Goal: Task Accomplishment & Management: Manage account settings

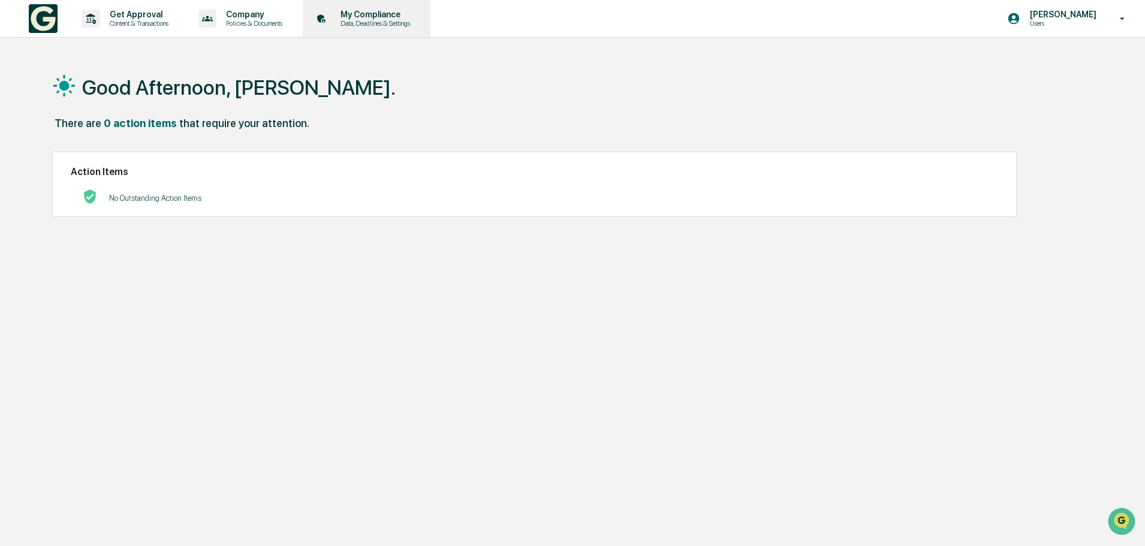
click at [362, 25] on p "Data, Deadlines & Settings" at bounding box center [373, 23] width 85 height 8
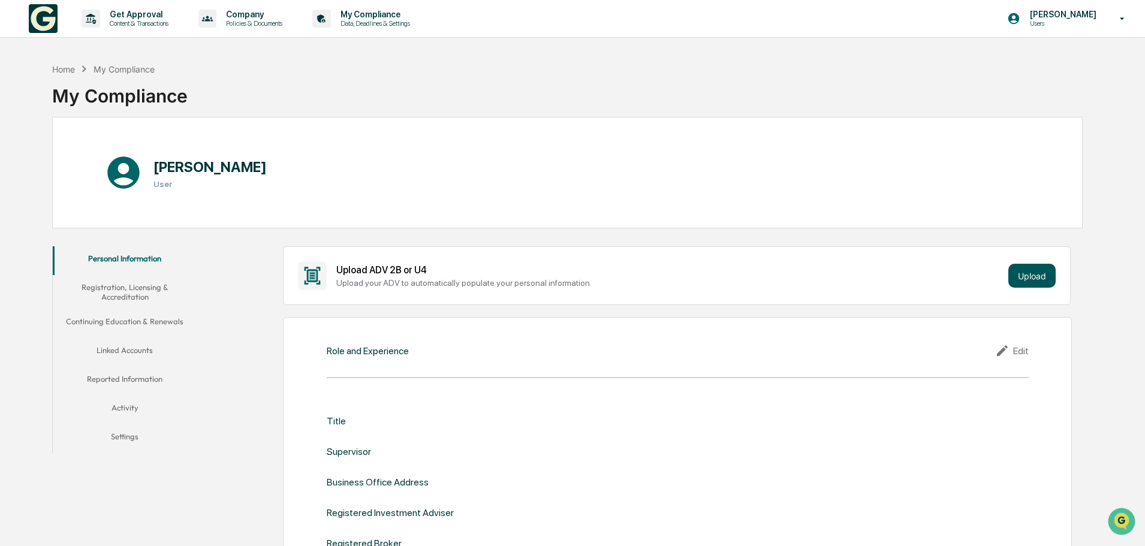
click at [1034, 272] on button "Upload" at bounding box center [1032, 276] width 47 height 24
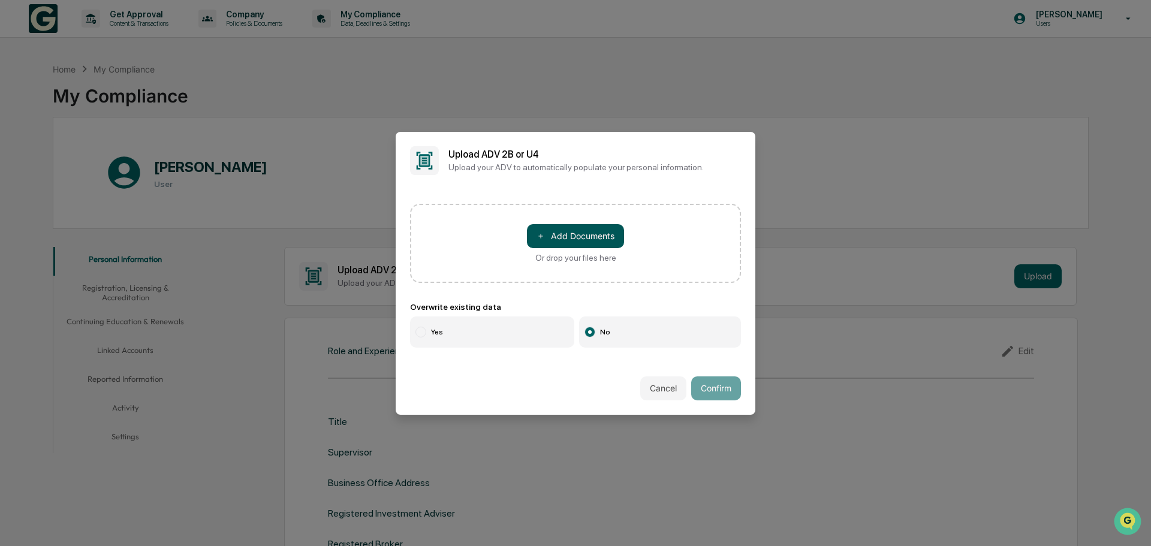
click at [594, 233] on button "＋ Add Documents" at bounding box center [575, 236] width 97 height 24
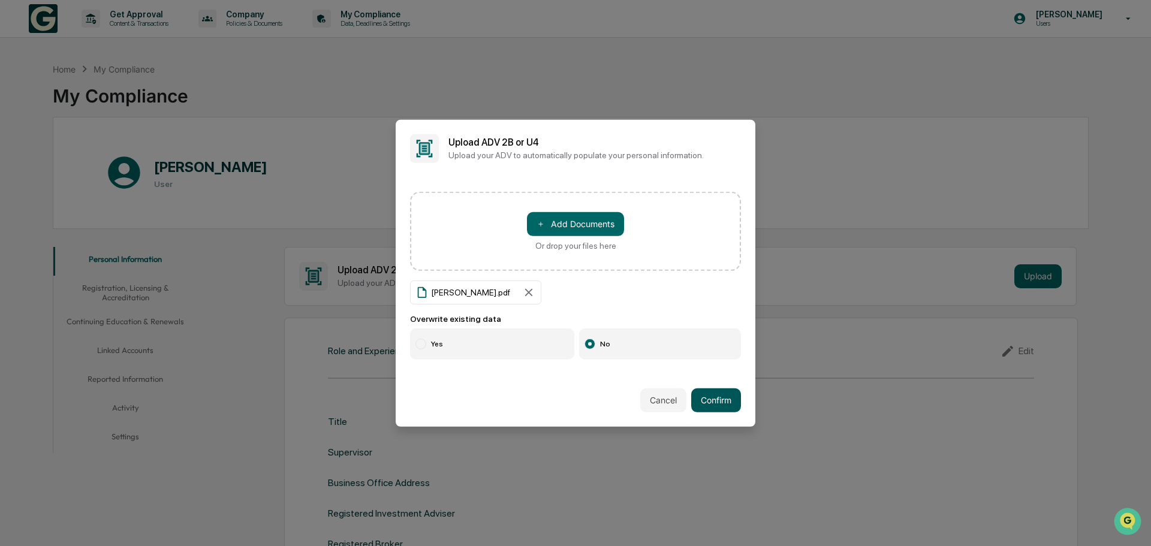
click at [711, 402] on button "Confirm" at bounding box center [716, 401] width 50 height 24
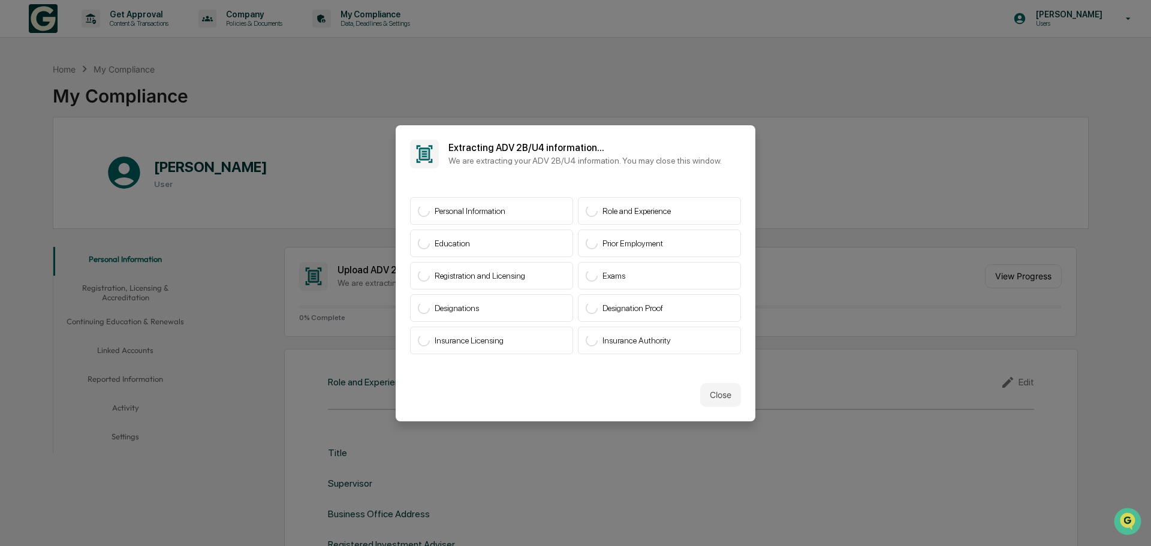
drag, startPoint x: 751, startPoint y: 337, endPoint x: 709, endPoint y: 153, distance: 188.4
click at [709, 153] on div "Extracting ADV 2B/U4 information... We are extracting your ADV 2B/U4 informatio…" at bounding box center [584, 153] width 273 height 23
click at [723, 392] on button "Close" at bounding box center [720, 395] width 41 height 24
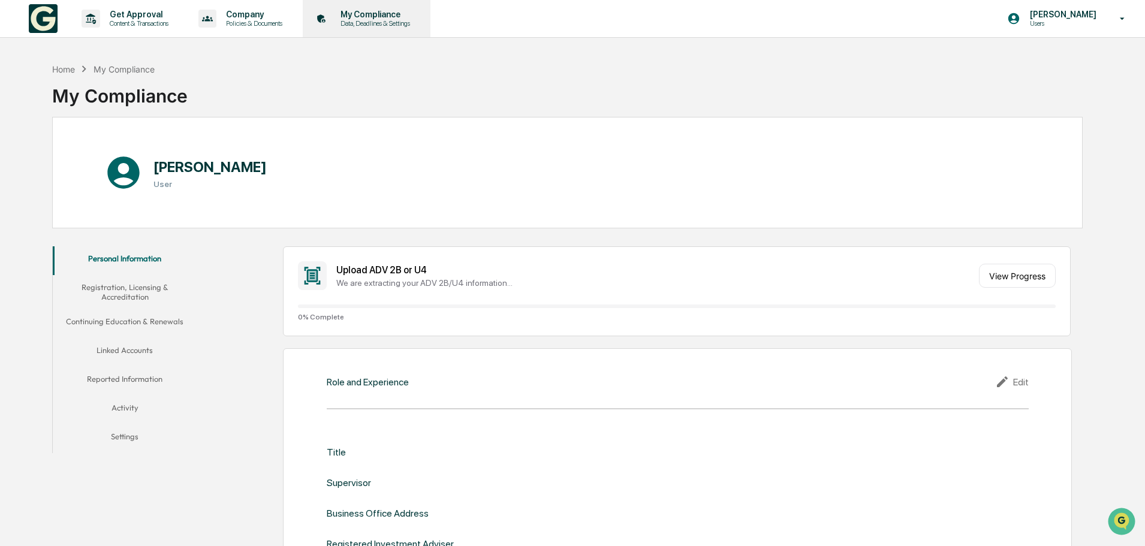
click at [347, 19] on p "Data, Deadlines & Settings" at bounding box center [373, 23] width 85 height 8
click at [119, 346] on button "Linked Accounts" at bounding box center [125, 352] width 144 height 29
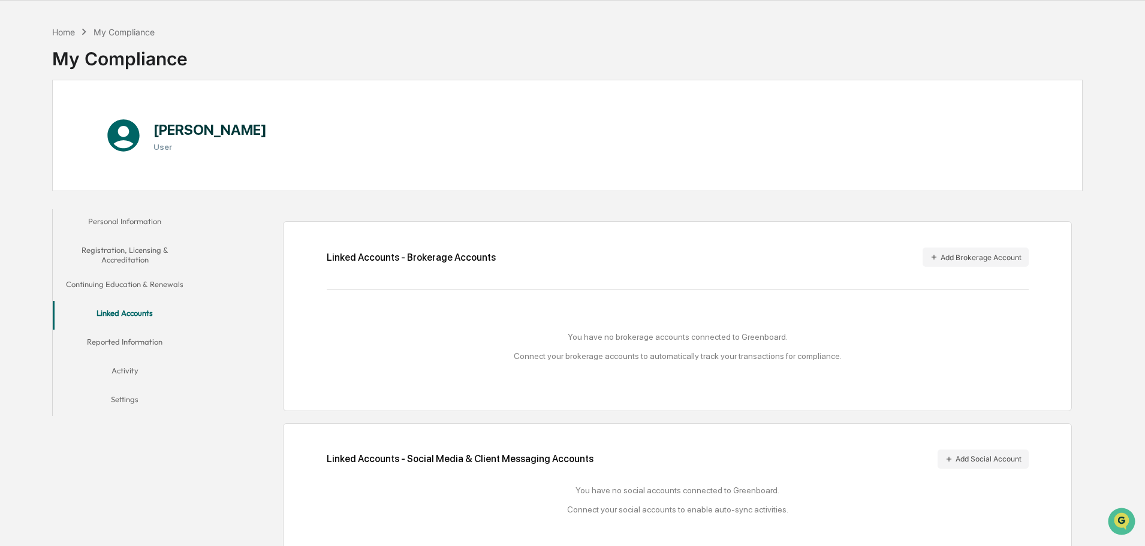
scroll to position [57, 0]
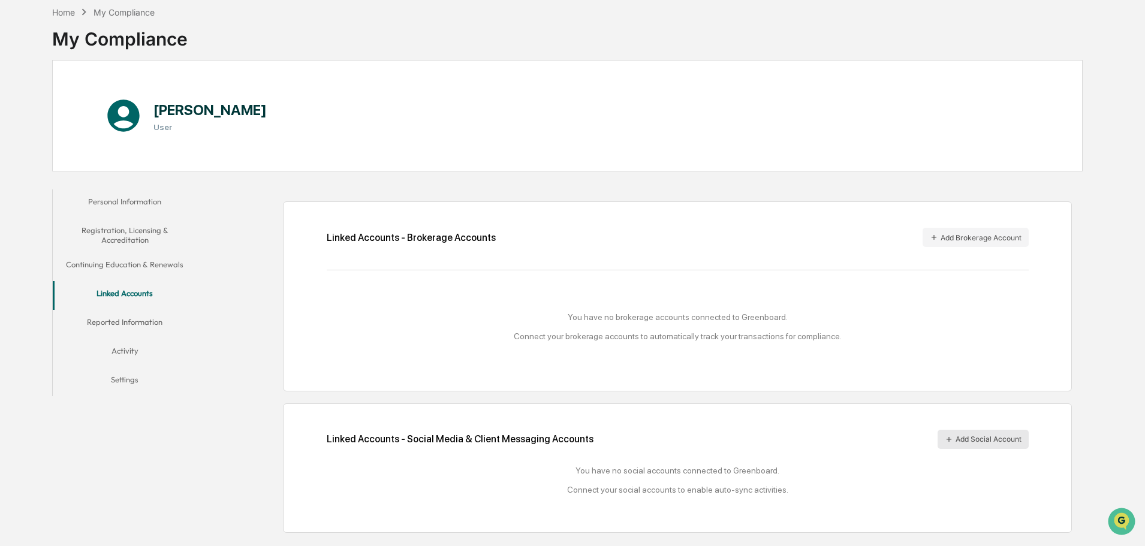
click at [971, 441] on button "Add Social Account" at bounding box center [983, 439] width 91 height 19
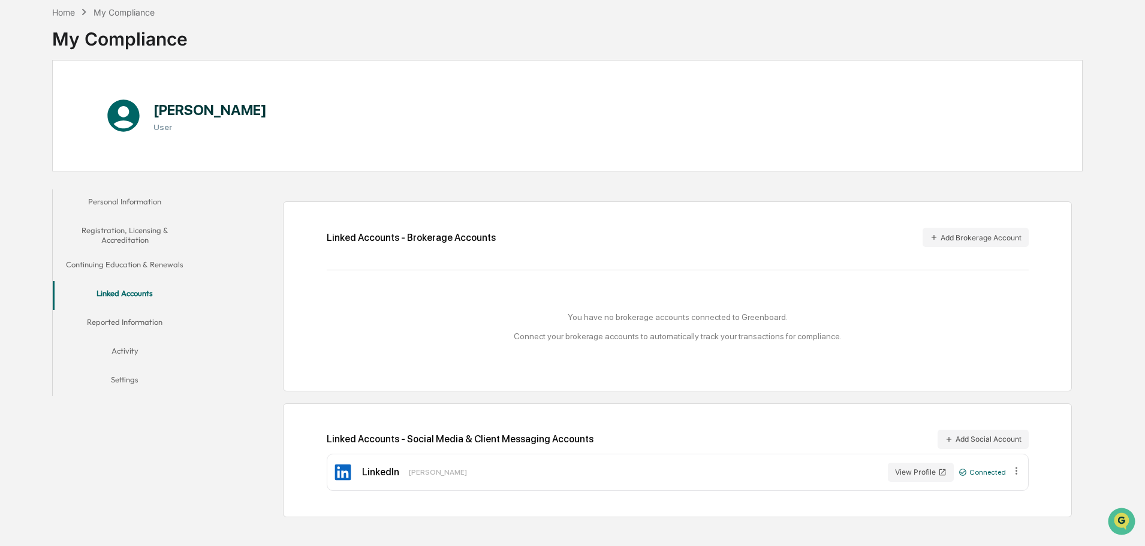
click at [115, 206] on button "Personal Information" at bounding box center [125, 203] width 144 height 29
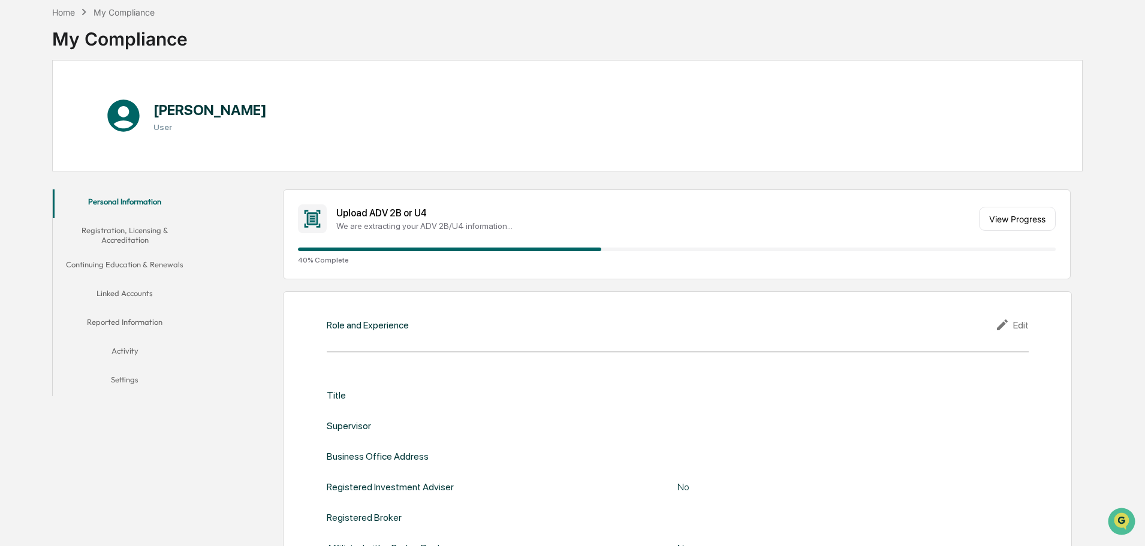
click at [131, 293] on button "Linked Accounts" at bounding box center [125, 295] width 144 height 29
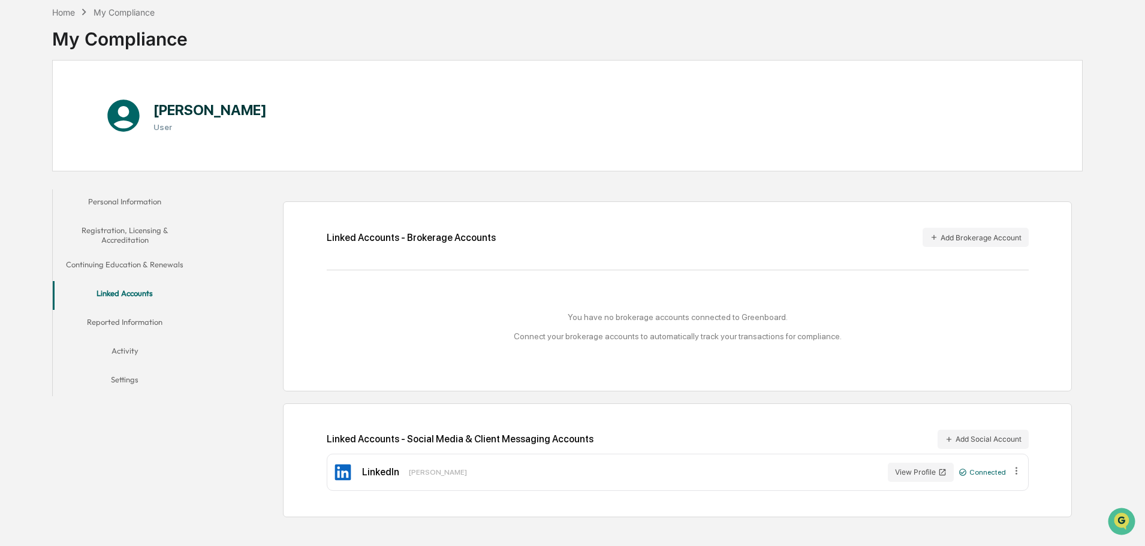
click at [102, 200] on button "Personal Information" at bounding box center [125, 203] width 144 height 29
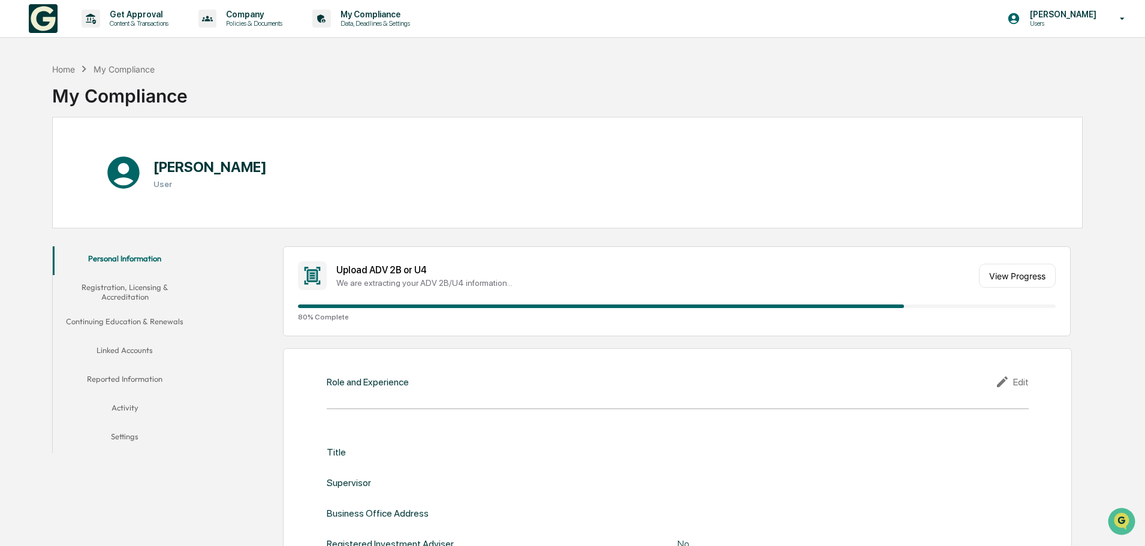
click at [124, 292] on button "Registration, Licensing & Accreditation" at bounding box center [125, 292] width 144 height 34
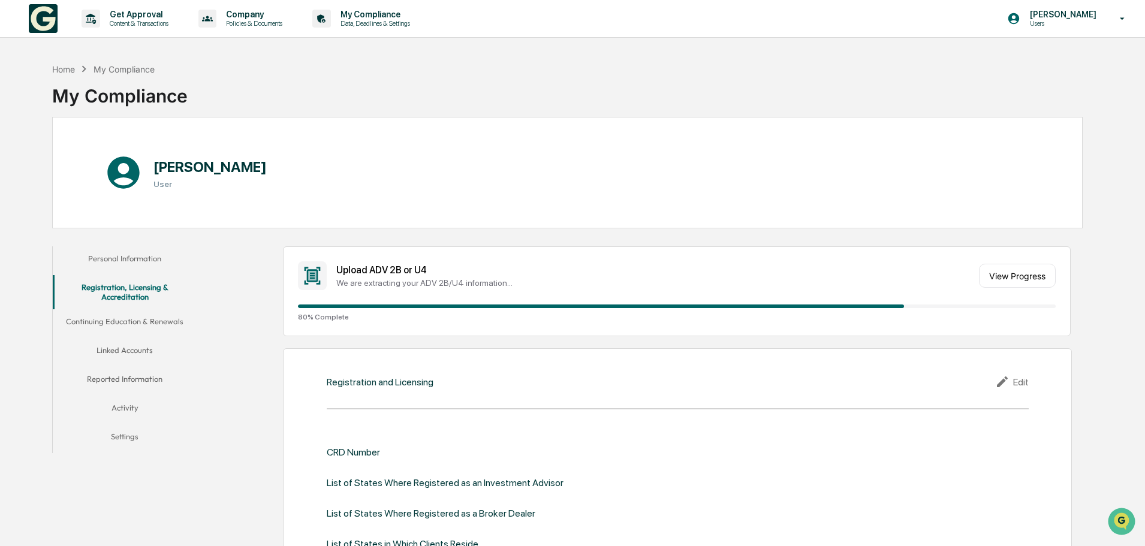
click at [104, 257] on button "Personal Information" at bounding box center [125, 260] width 144 height 29
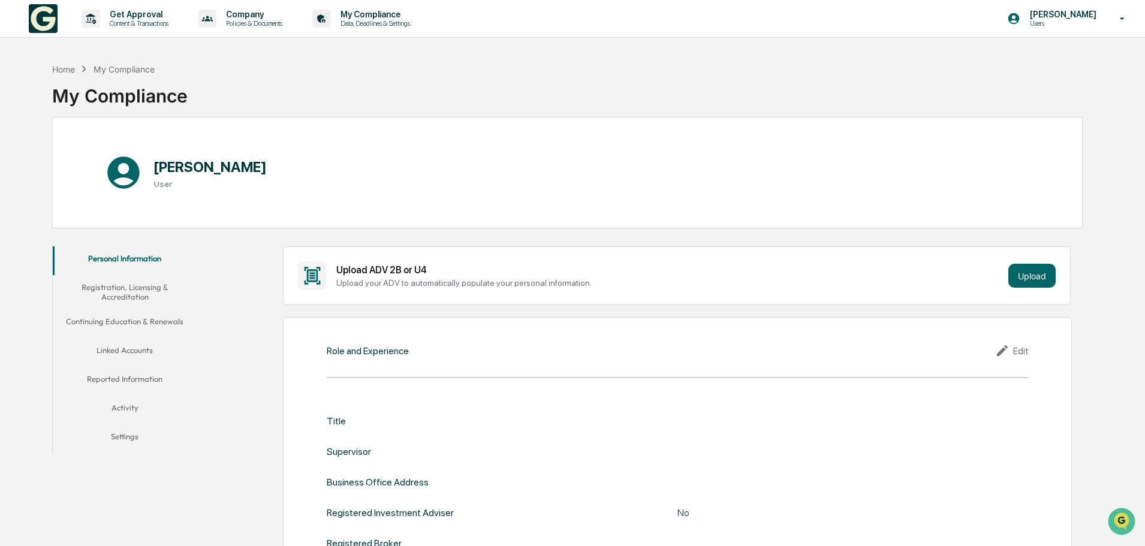
click at [158, 291] on button "Registration, Licensing & Accreditation" at bounding box center [125, 292] width 144 height 34
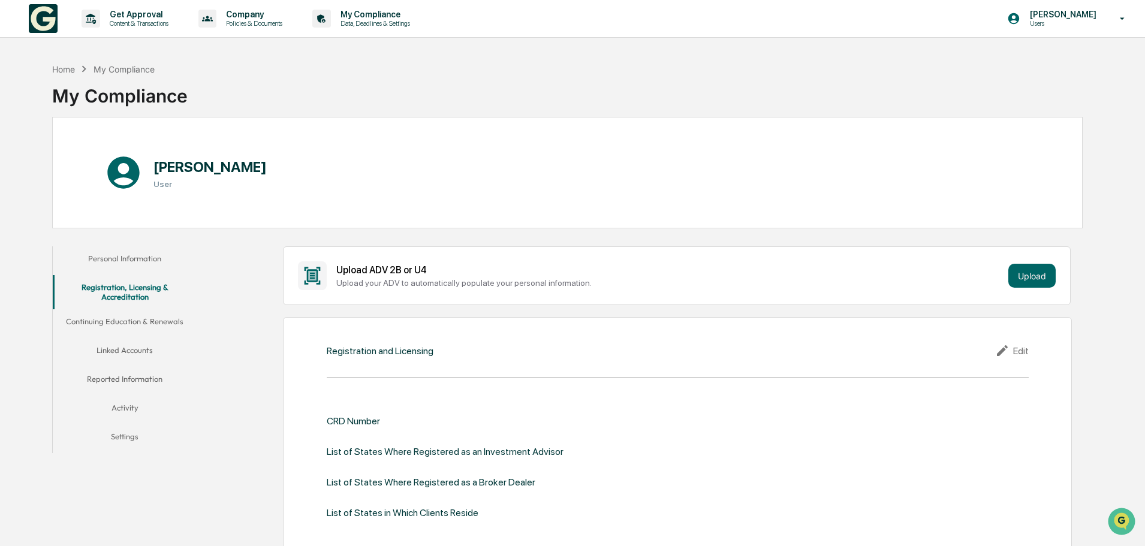
click at [116, 321] on button "Continuing Education & Renewals" at bounding box center [125, 323] width 144 height 29
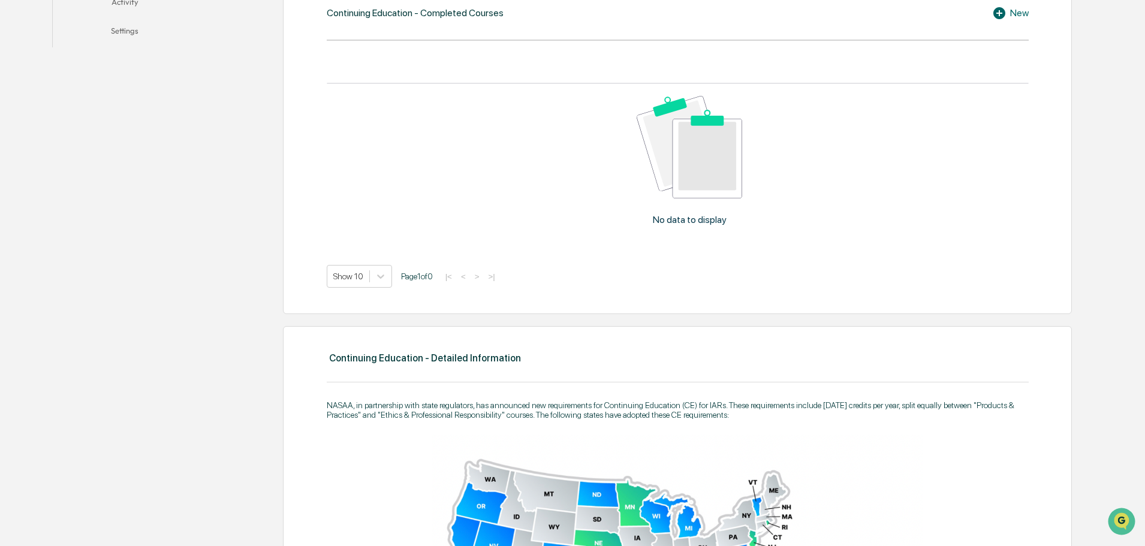
scroll to position [196, 0]
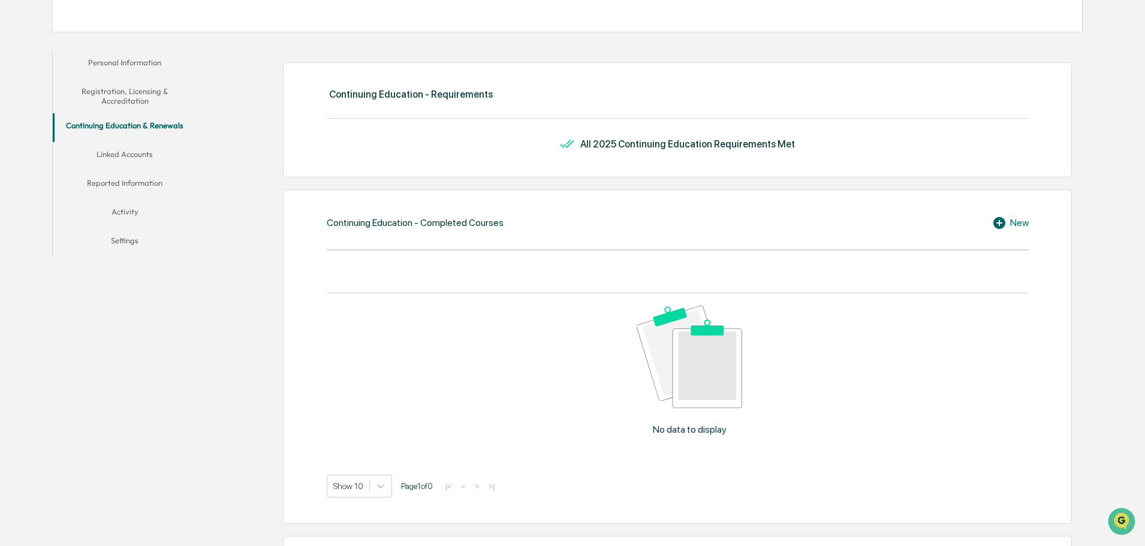
click at [119, 176] on button "Reported Information" at bounding box center [125, 185] width 144 height 29
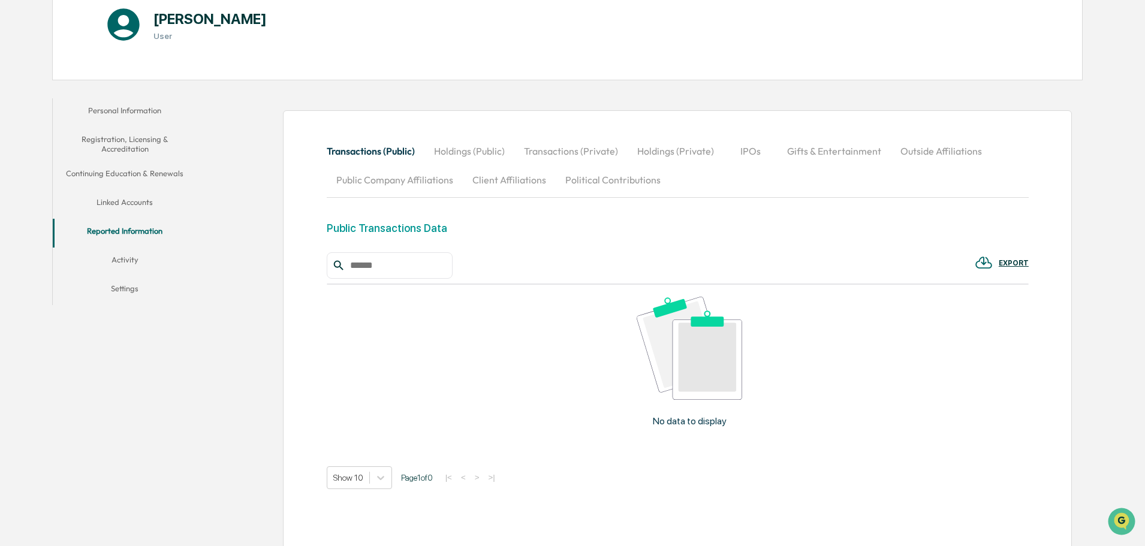
scroll to position [193, 0]
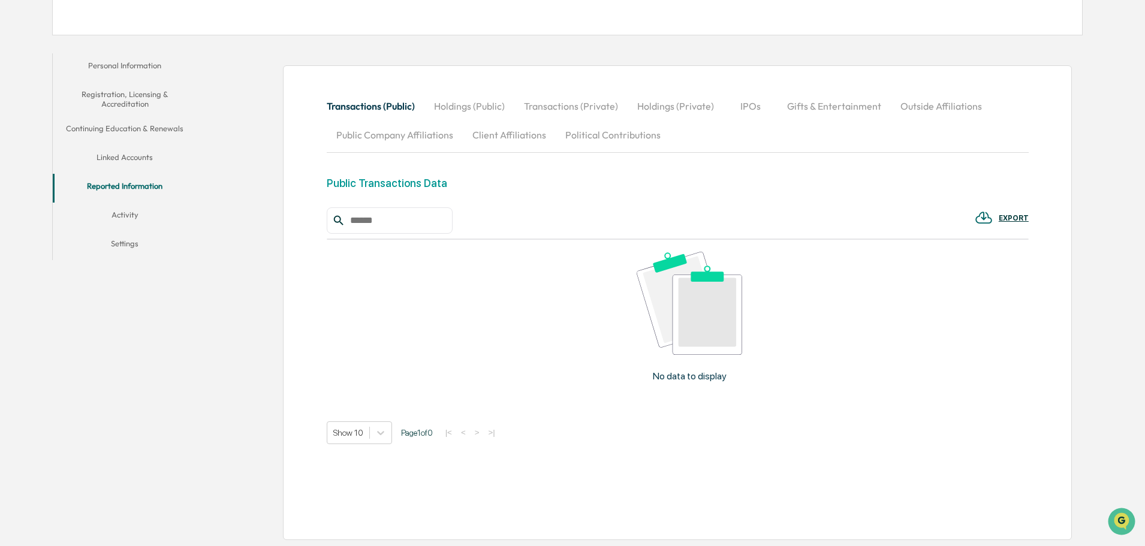
click at [127, 95] on button "Registration, Licensing & Accreditation" at bounding box center [125, 99] width 144 height 34
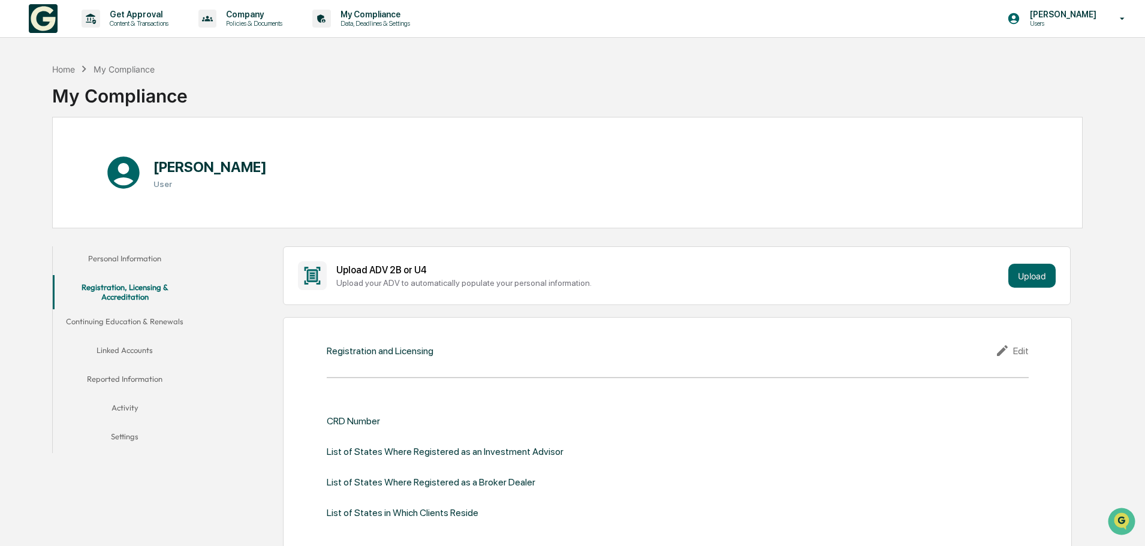
click at [128, 257] on button "Personal Information" at bounding box center [125, 260] width 144 height 29
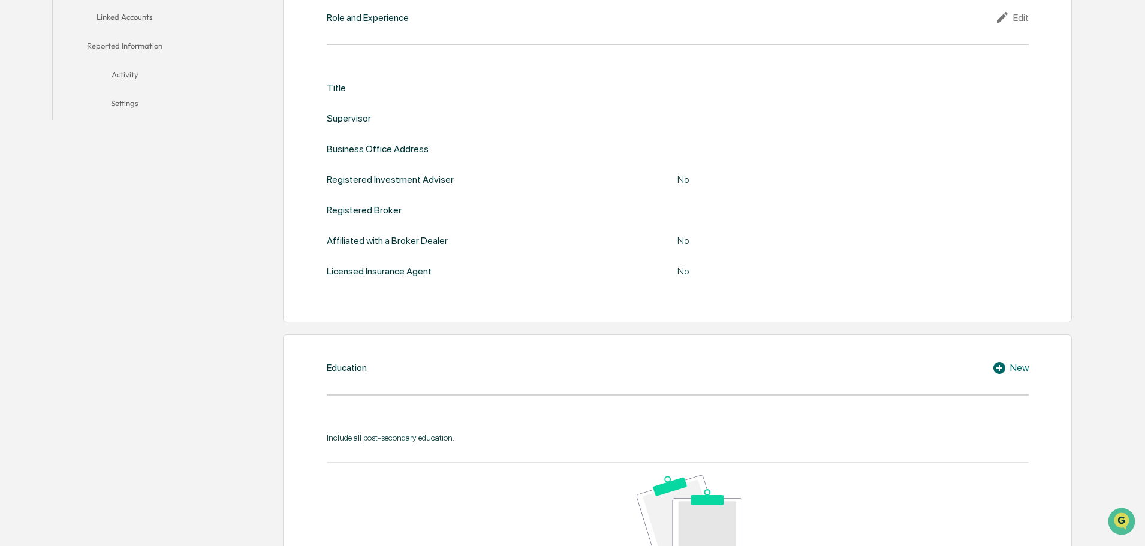
scroll to position [127, 0]
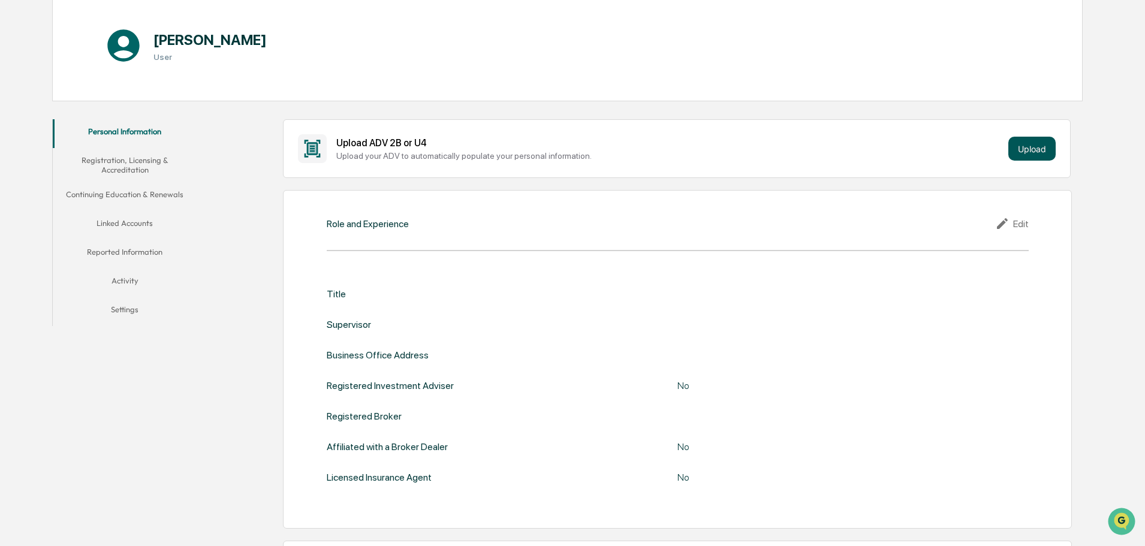
click at [1036, 153] on button "Upload" at bounding box center [1032, 149] width 47 height 24
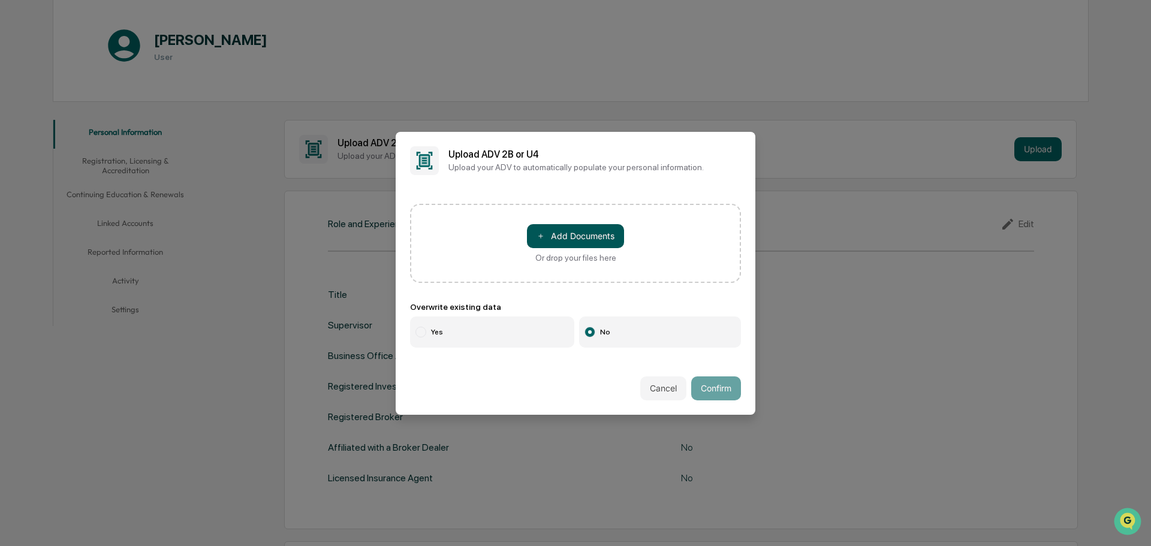
click at [576, 231] on button "＋ Add Documents" at bounding box center [575, 236] width 97 height 24
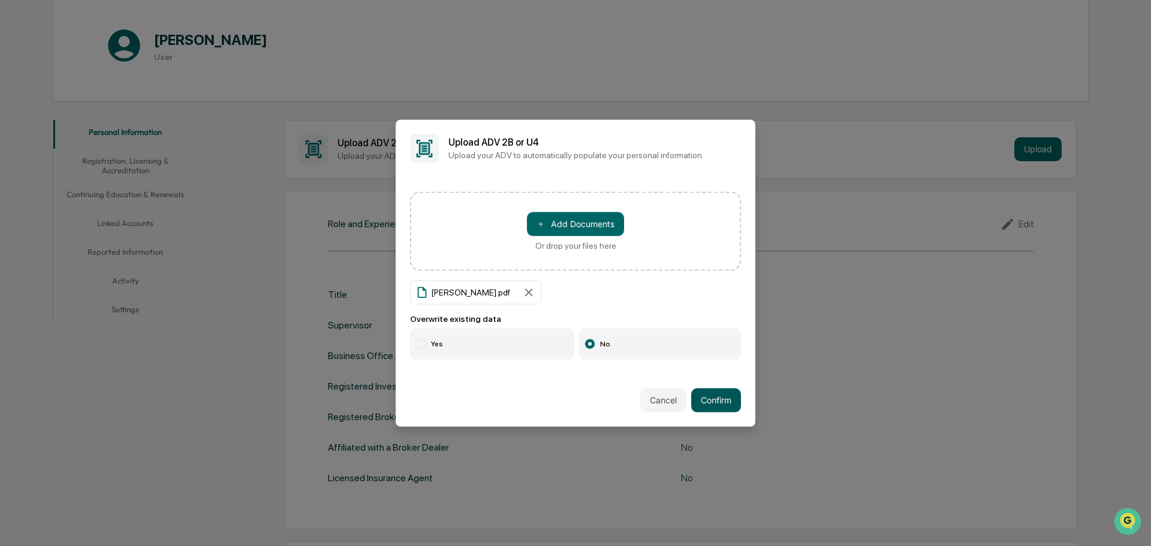
click at [711, 410] on button "Confirm" at bounding box center [716, 401] width 50 height 24
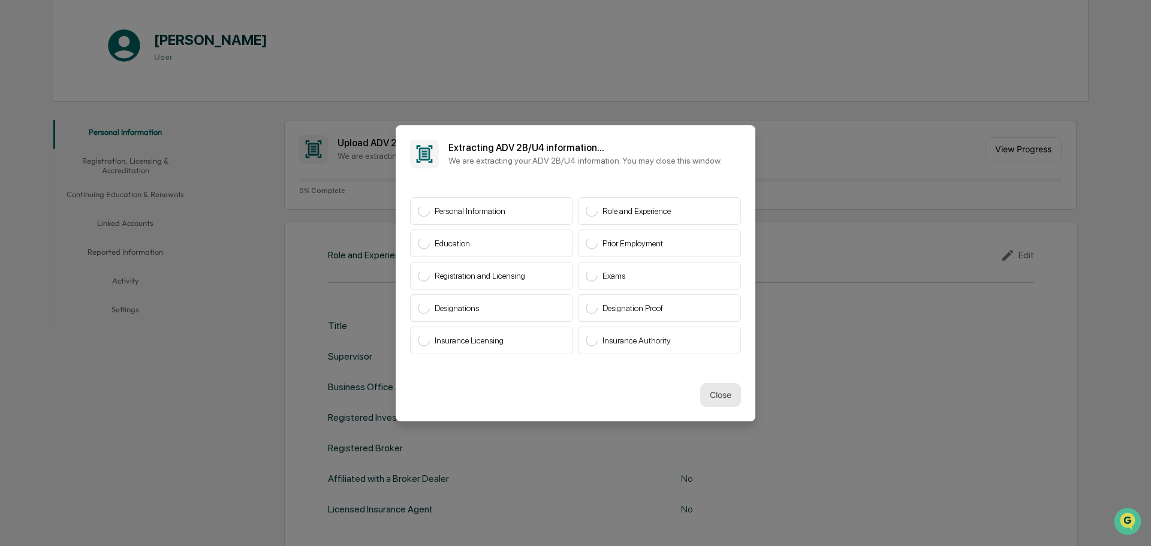
click at [724, 398] on button "Close" at bounding box center [720, 395] width 41 height 24
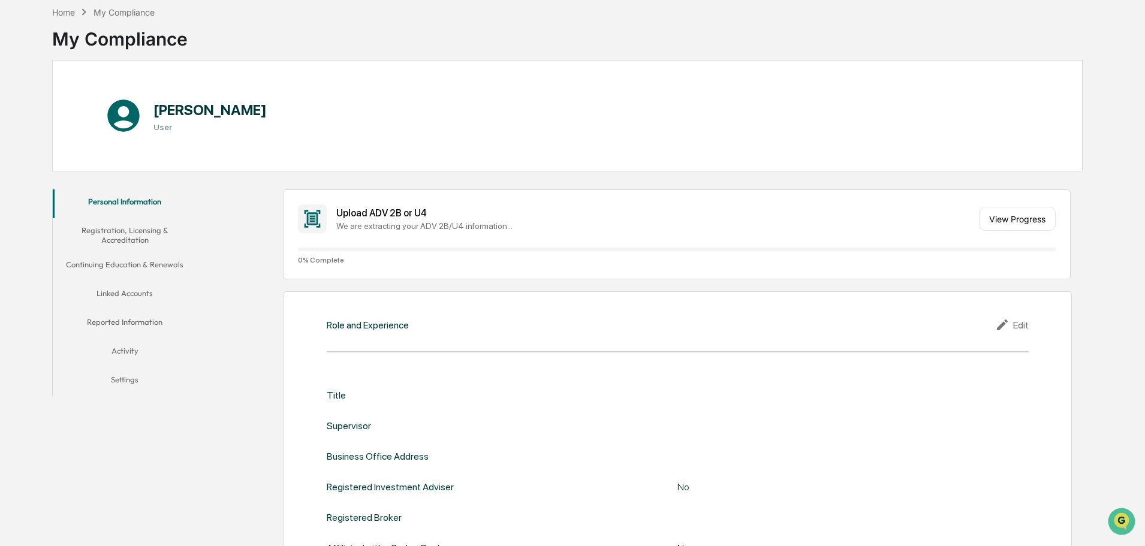
scroll to position [0, 0]
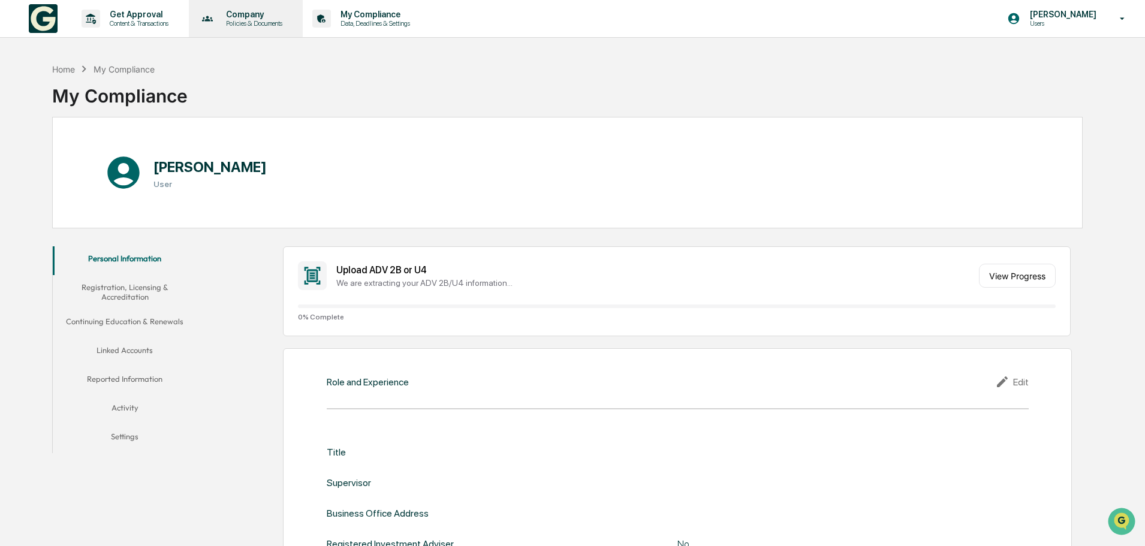
click at [258, 23] on p "Policies & Documents" at bounding box center [252, 23] width 72 height 8
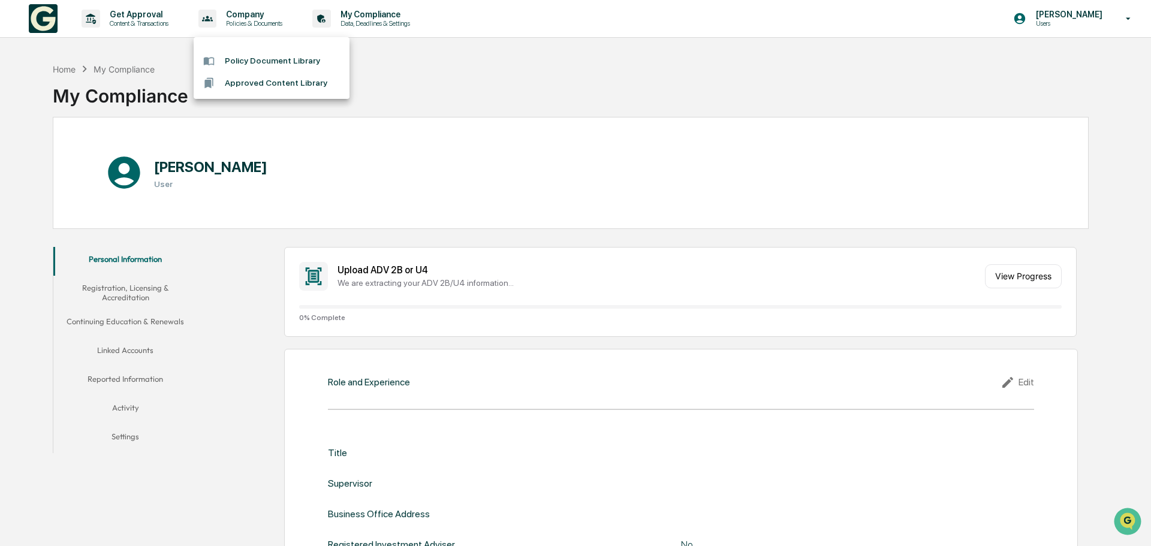
click at [218, 194] on div at bounding box center [575, 273] width 1151 height 546
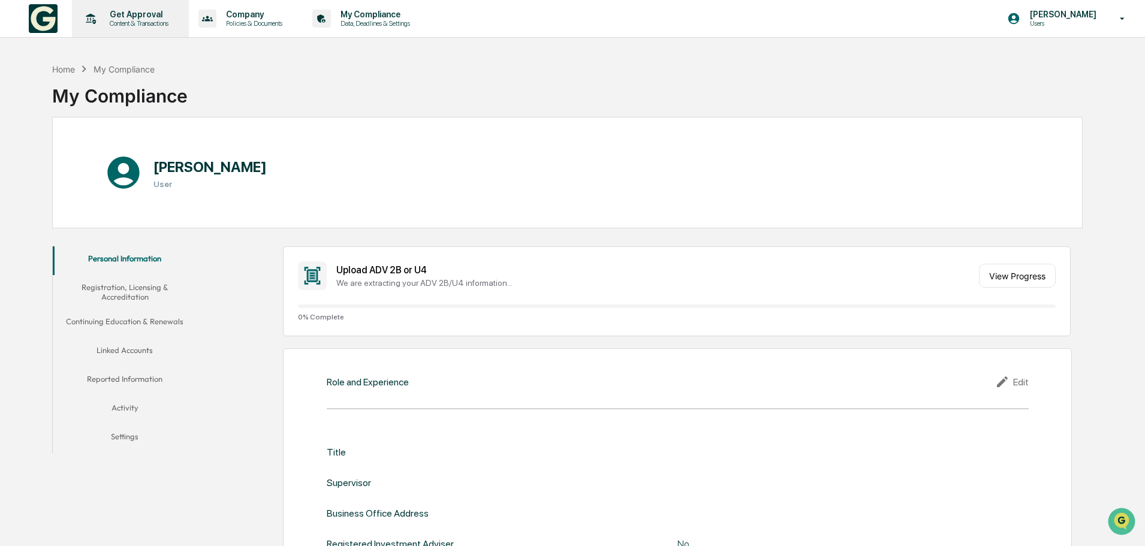
click at [116, 20] on div "Get Approval Content & Transactions" at bounding box center [137, 19] width 74 height 18
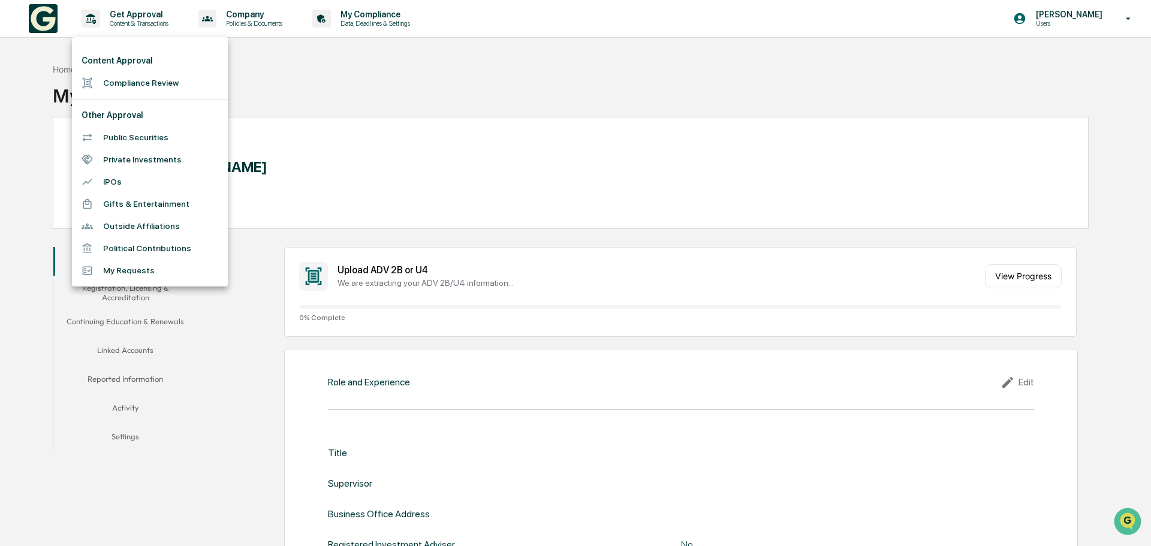
click at [265, 23] on div at bounding box center [575, 273] width 1151 height 546
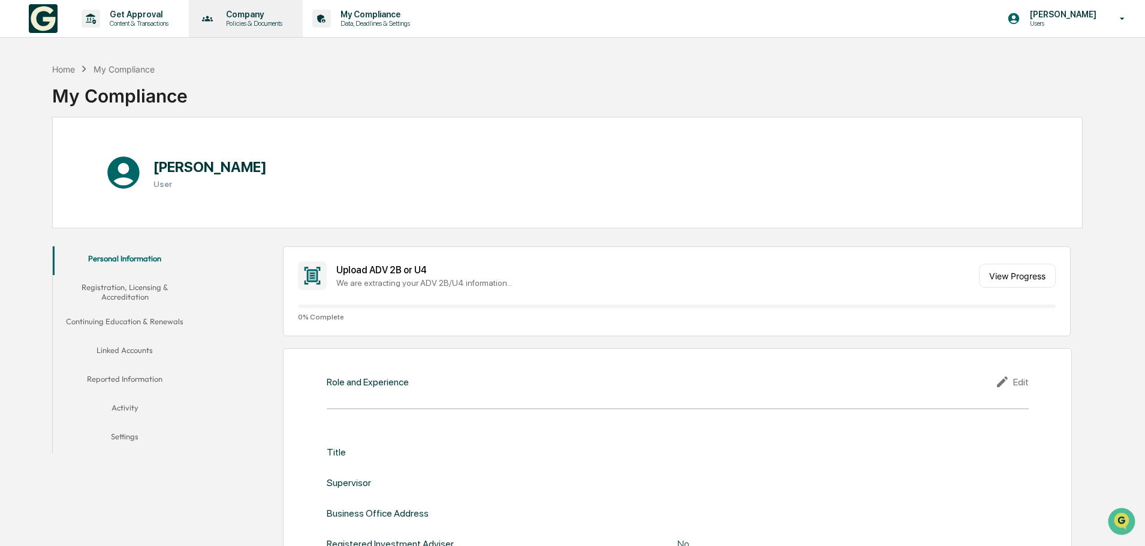
click at [223, 27] on p "Policies & Documents" at bounding box center [252, 23] width 72 height 8
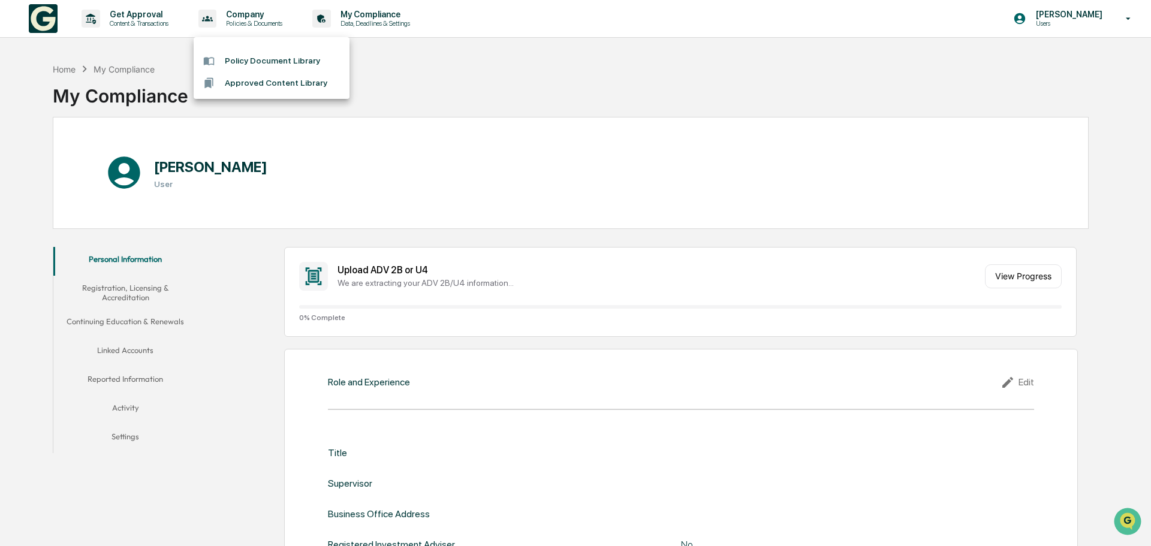
click at [368, 22] on div at bounding box center [575, 273] width 1151 height 546
click at [142, 306] on button "Registration, Licensing & Accreditation" at bounding box center [125, 292] width 144 height 34
